Goal: Navigation & Orientation: Find specific page/section

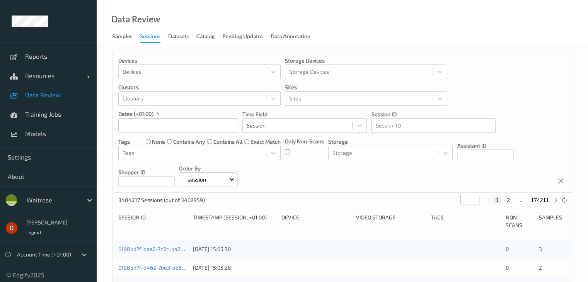
click at [46, 204] on div at bounding box center [53, 200] width 52 height 9
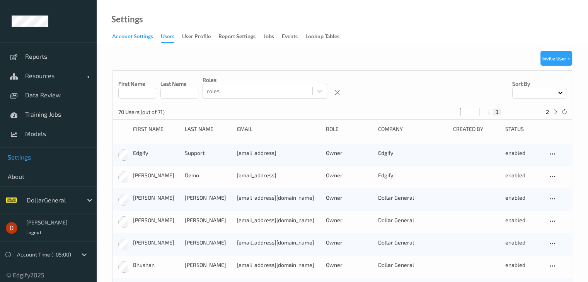
click at [146, 36] on div "Account Settings" at bounding box center [132, 37] width 41 height 10
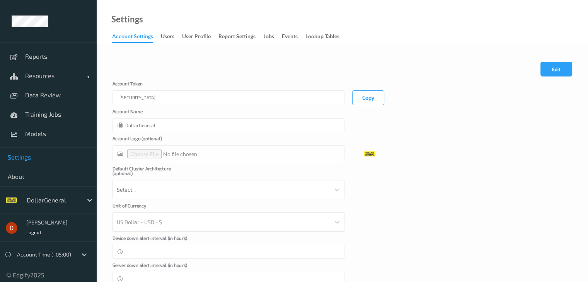
drag, startPoint x: 164, startPoint y: 36, endPoint x: 159, endPoint y: 44, distance: 9.4
click at [165, 36] on div "users" at bounding box center [168, 37] width 14 height 10
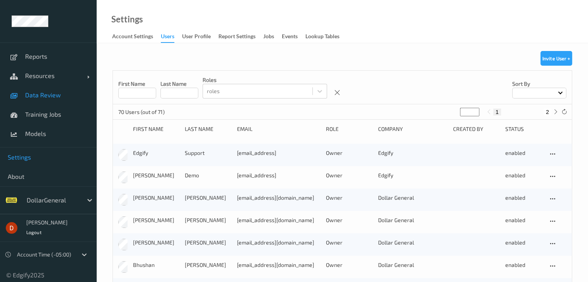
click at [40, 89] on link "Data Review" at bounding box center [48, 94] width 97 height 19
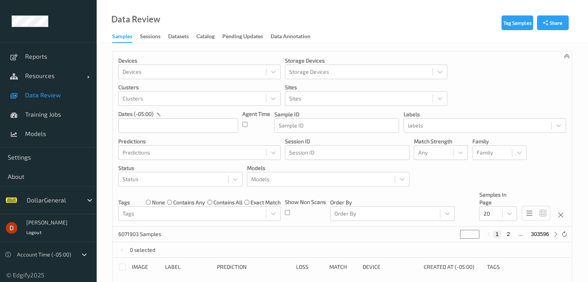
click at [150, 35] on div "Sessions" at bounding box center [150, 37] width 20 height 10
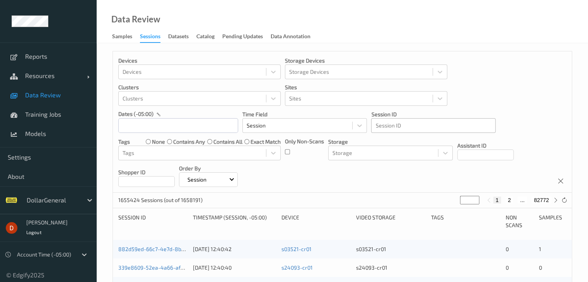
click at [407, 127] on div at bounding box center [433, 125] width 116 height 9
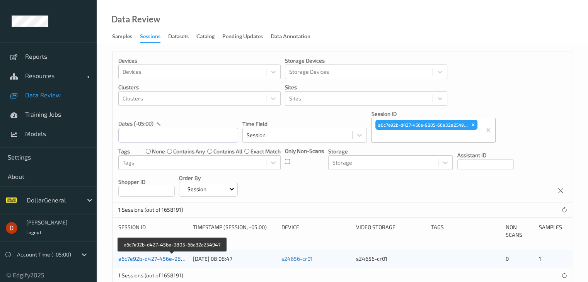
click at [152, 259] on link "a6c7e92b-d427-456e-9805-66a32a254947" at bounding box center [172, 259] width 109 height 7
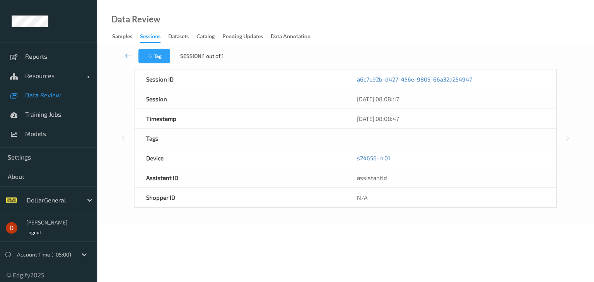
click at [126, 56] on icon at bounding box center [128, 56] width 7 height 8
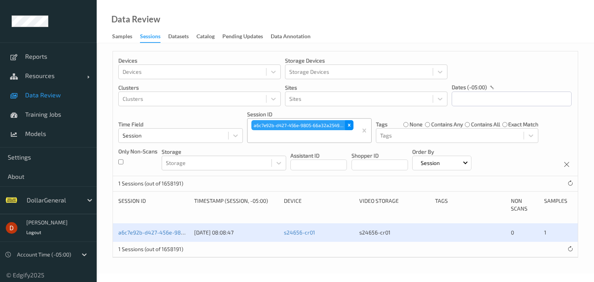
click at [350, 127] on icon "Remove a6c7e92b-d427-456e-9805-66a32a254947" at bounding box center [348, 125] width 5 height 5
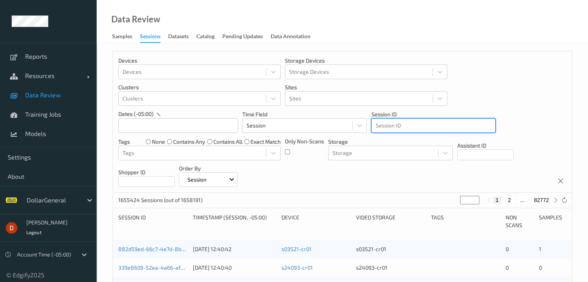
click at [396, 122] on div at bounding box center [433, 125] width 116 height 9
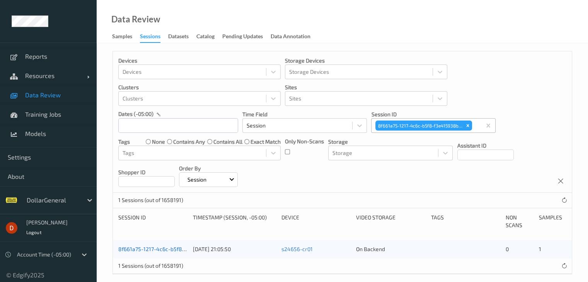
click at [152, 249] on link "8f661a75-1217-4c6c-b5f8-f3e415938b5b" at bounding box center [169, 249] width 102 height 7
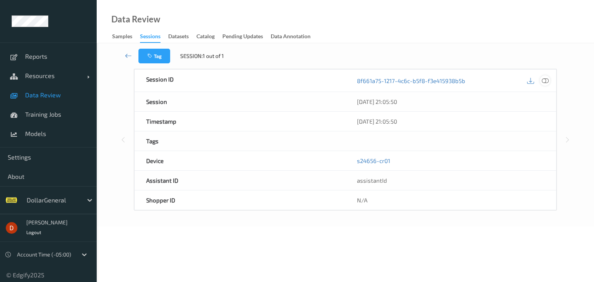
click at [544, 80] on icon at bounding box center [545, 80] width 7 height 7
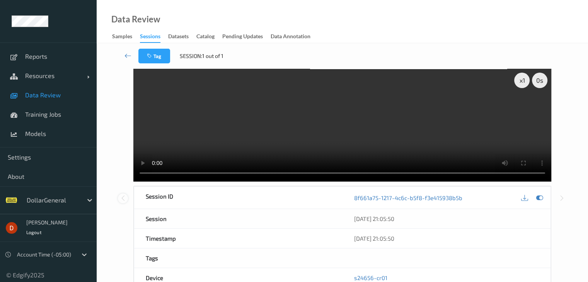
click at [121, 198] on icon at bounding box center [123, 198] width 7 height 7
